Goal: Information Seeking & Learning: Learn about a topic

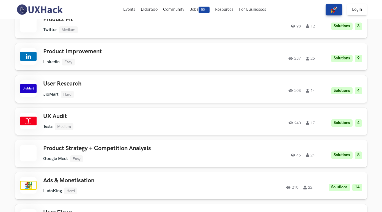
scroll to position [1226, 0]
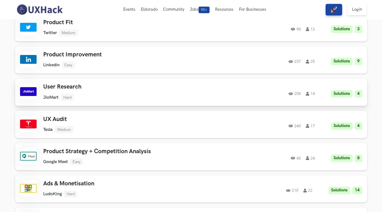
click at [106, 92] on div "User Research JioMart Hard JioMart Hard Solutions 4 208 14" at bounding box center [121, 91] width 156 height 17
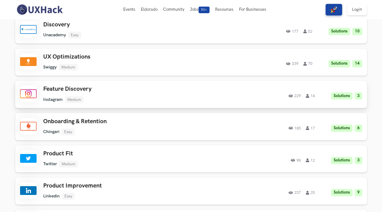
scroll to position [1095, 0]
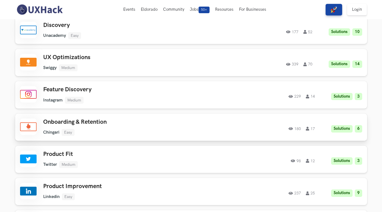
click at [95, 130] on ul "Chingari Easy" at bounding box center [121, 132] width 156 height 7
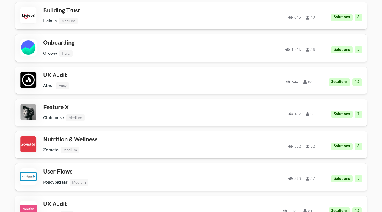
scroll to position [565, 0]
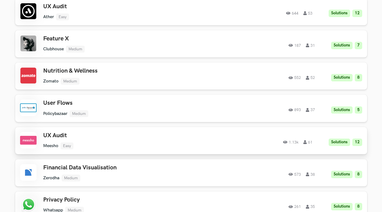
click at [111, 142] on ul "Meesho Easy" at bounding box center [121, 145] width 156 height 7
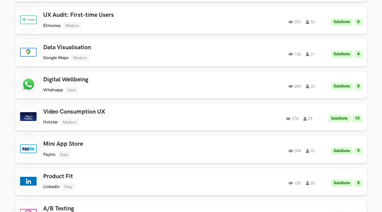
scroll to position [830, 0]
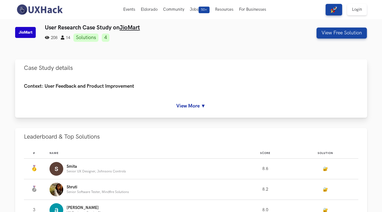
click at [202, 107] on link "View More ▼" at bounding box center [191, 106] width 334 height 6
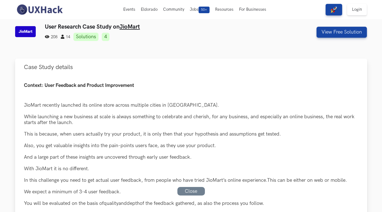
scroll to position [66, 0]
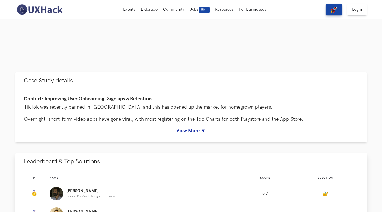
scroll to position [179, 0]
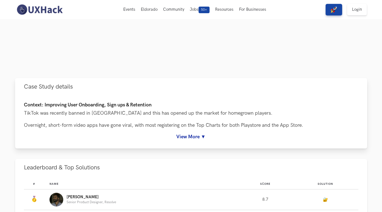
click at [192, 140] on div "Context: Improving User Onboarding, Sign ups & Retention TikTok was recently ba…" at bounding box center [191, 121] width 352 height 53
click at [192, 138] on link "View More ▼" at bounding box center [191, 137] width 334 height 6
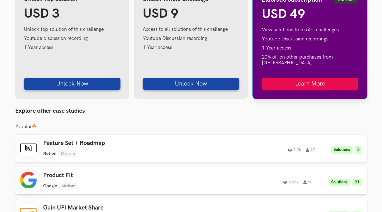
scroll to position [899, 0]
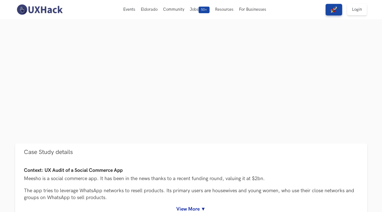
scroll to position [69, 0]
